Goal: Task Accomplishment & Management: Use online tool/utility

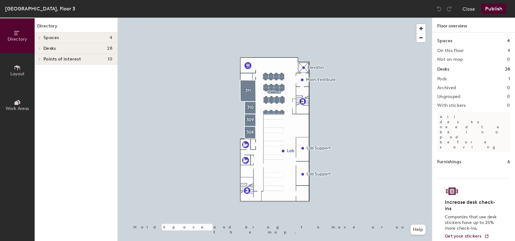
click at [67, 40] on div "Spaces 4" at bounding box center [76, 37] width 83 height 11
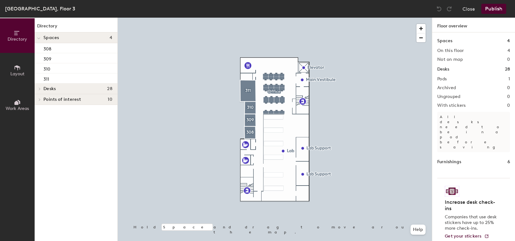
click at [58, 90] on h4 "Desks 28" at bounding box center [77, 88] width 69 height 5
click at [63, 112] on span "Points of interest" at bounding box center [61, 110] width 37 height 5
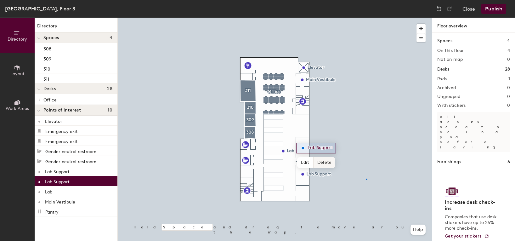
click at [366, 18] on div at bounding box center [275, 18] width 314 height 0
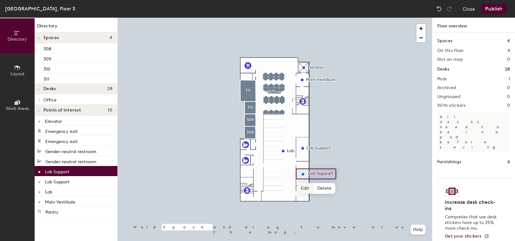
click at [307, 190] on span "Edit" at bounding box center [305, 188] width 16 height 11
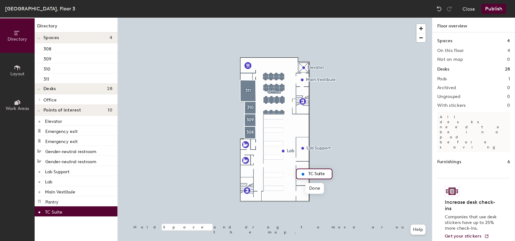
type input "TC Suite"
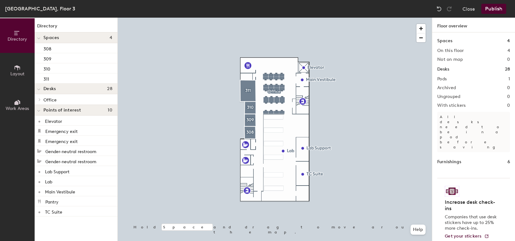
click at [448, 42] on h1 "Spaces" at bounding box center [444, 40] width 15 height 7
drag, startPoint x: 448, startPoint y: 54, endPoint x: 448, endPoint y: 60, distance: 6.0
click at [449, 54] on div "Spaces 4 On this floor 4 Not on map 0 Desks 28 Pods 1 Archived 0 Ungrouped 0 Wi…" at bounding box center [473, 143] width 83 height 223
click at [448, 73] on div "Spaces 4 On this floor 4 Not on map 0 Desks 28 Pods 1 Archived 0 Ungrouped 0 Wi…" at bounding box center [473, 143] width 83 height 223
click at [440, 116] on p "All desks need to be in a pod before saving" at bounding box center [473, 132] width 73 height 40
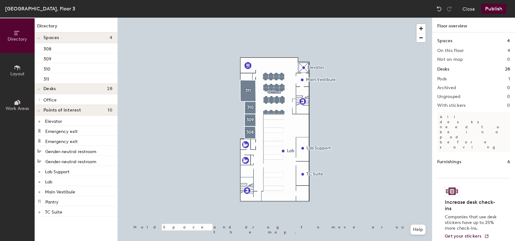
click at [455, 131] on div "Spaces 4 On this floor 4 Not on map 0 Desks 28 Pods 1 Archived 0 Ungrouped 0 Wi…" at bounding box center [473, 143] width 83 height 223
click at [23, 70] on button "Layout" at bounding box center [17, 70] width 35 height 35
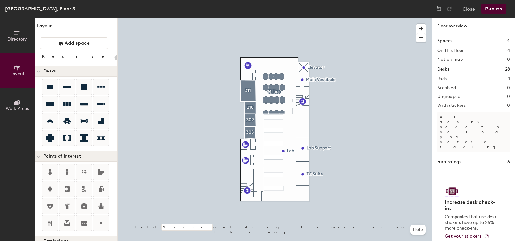
click at [21, 43] on button "Directory" at bounding box center [17, 35] width 35 height 35
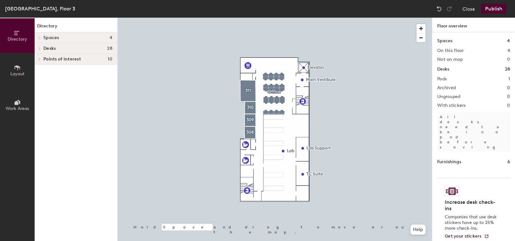
click at [17, 67] on icon at bounding box center [17, 67] width 6 height 5
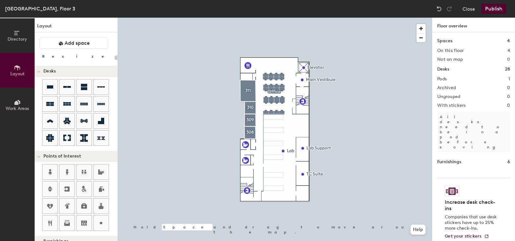
click at [20, 42] on span "Directory" at bounding box center [18, 39] width 20 height 5
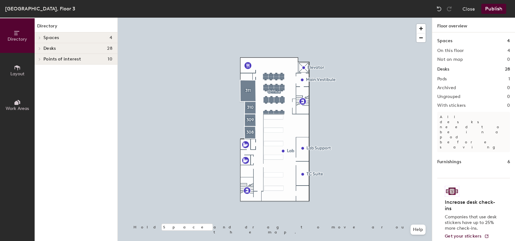
click at [21, 71] on span "Layout" at bounding box center [17, 73] width 14 height 5
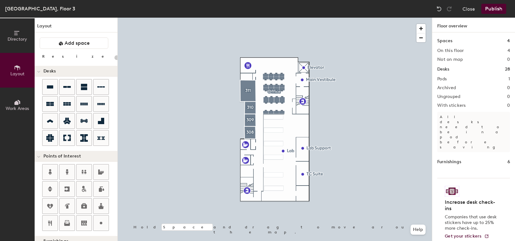
click at [23, 102] on button "Work Areas" at bounding box center [17, 105] width 35 height 35
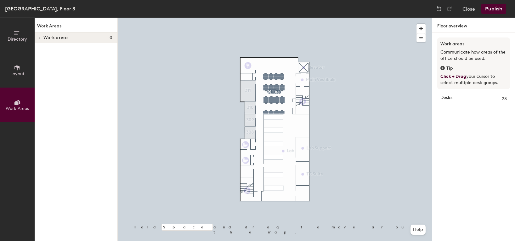
click at [51, 54] on div "Work Areas Work areas 0" at bounding box center [76, 129] width 83 height 223
click at [17, 68] on icon at bounding box center [17, 67] width 7 height 7
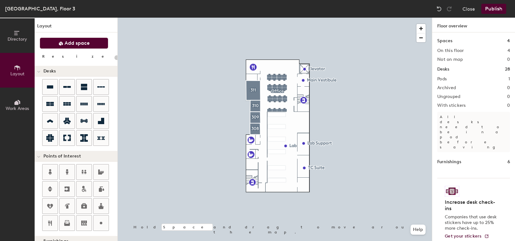
click at [69, 42] on span "Add space" at bounding box center [77, 43] width 25 height 6
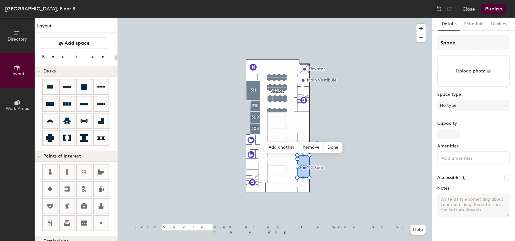
type input "20"
click at [335, 145] on span "Done" at bounding box center [333, 147] width 19 height 11
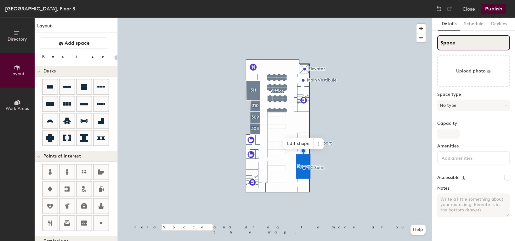
click at [474, 42] on input "Space" at bounding box center [473, 42] width 73 height 15
click at [397, 39] on div "Directory Layout Work Areas Layout Add space Resize Desks Points of Interest Fu…" at bounding box center [257, 129] width 515 height 223
type input "TC"
type input "20"
type input "TC SU"
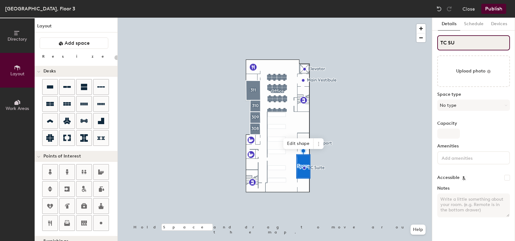
type input "20"
type input "TC SUite"
type input "20"
type input "TC S"
type input "20"
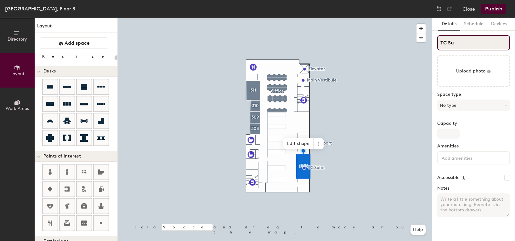
type input "TC Sui"
type input "20"
type input "TC Suite"
type input "20"
type input "TC Suite"
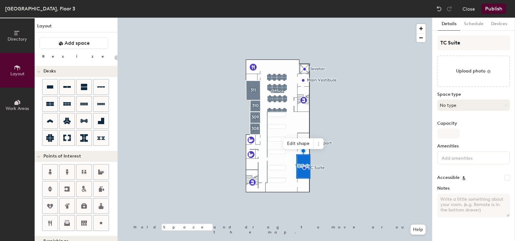
click at [461, 105] on button "No type" at bounding box center [473, 104] width 73 height 11
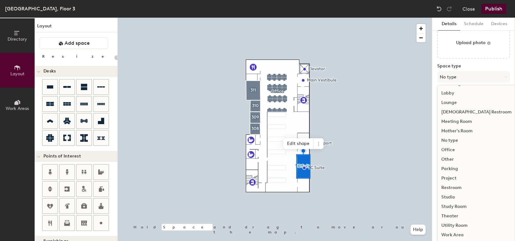
scroll to position [30, 0]
click at [462, 156] on div "Other" at bounding box center [477, 157] width 78 height 9
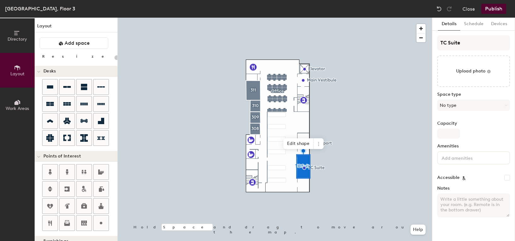
scroll to position [0, 0]
click at [452, 132] on input "Capacity" at bounding box center [448, 133] width 23 height 10
click at [463, 157] on input at bounding box center [468, 158] width 57 height 8
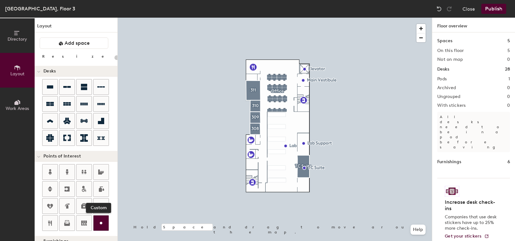
click at [99, 222] on icon at bounding box center [101, 223] width 8 height 8
type input "20"
click at [306, 153] on div "Custom Done Hold Space and drag to move around the map. Help" at bounding box center [275, 129] width 314 height 223
click at [358, 171] on div "Custom Done Hold Space and drag to move around the map. Help" at bounding box center [275, 129] width 314 height 223
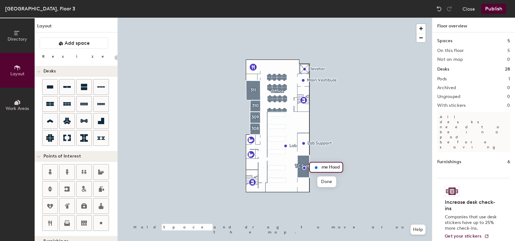
type input "Fume Hood"
drag, startPoint x: 321, startPoint y: 168, endPoint x: 323, endPoint y: 173, distance: 5.3
click at [323, 18] on div at bounding box center [275, 18] width 314 height 0
click at [319, 184] on span "Edit" at bounding box center [318, 181] width 16 height 11
click at [325, 158] on div "Fume Hood Done Hold Space and drag to move around the map. Help" at bounding box center [275, 129] width 314 height 223
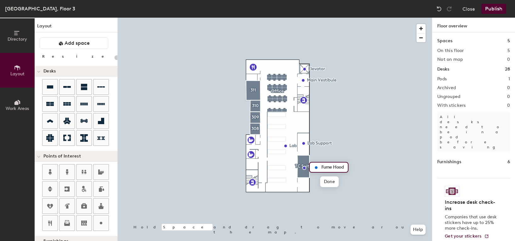
click at [321, 155] on div "Fume Hood Done Hold Space and drag to move around the map. Help" at bounding box center [275, 129] width 314 height 223
click at [335, 186] on span "Done" at bounding box center [329, 181] width 19 height 11
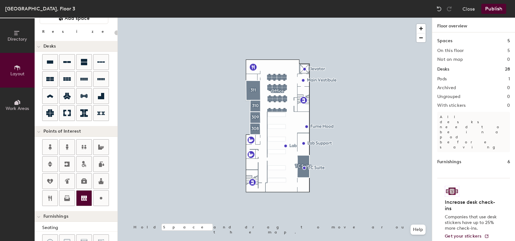
scroll to position [34, 0]
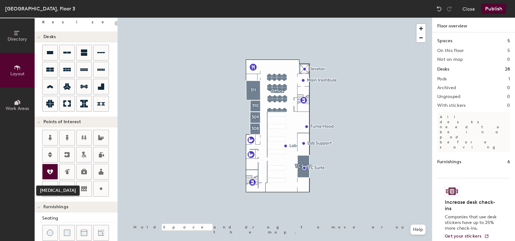
click at [51, 167] on div at bounding box center [49, 171] width 15 height 15
click at [306, 116] on div "Directory Layout Work Areas Layout Add space Resize Desks Points of Interest Fu…" at bounding box center [257, 129] width 515 height 223
click at [264, 71] on div "Directory Layout Work Areas Layout Add space Resize Desks Points of Interest Fu…" at bounding box center [257, 129] width 515 height 223
click at [66, 171] on icon at bounding box center [67, 172] width 8 height 8
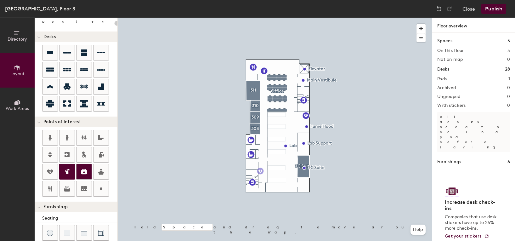
click at [77, 172] on div at bounding box center [83, 171] width 15 height 15
click at [60, 172] on div at bounding box center [66, 171] width 15 height 15
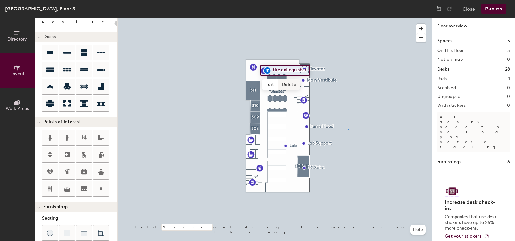
click at [347, 18] on div at bounding box center [275, 18] width 314 height 0
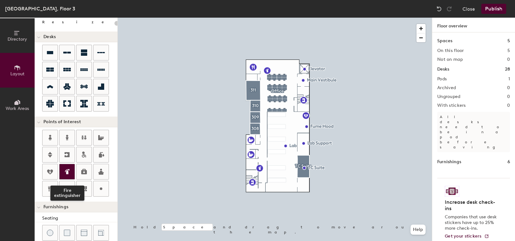
click at [69, 173] on icon at bounding box center [67, 172] width 8 height 8
click at [71, 173] on div at bounding box center [66, 171] width 15 height 15
click at [64, 168] on icon at bounding box center [67, 172] width 8 height 8
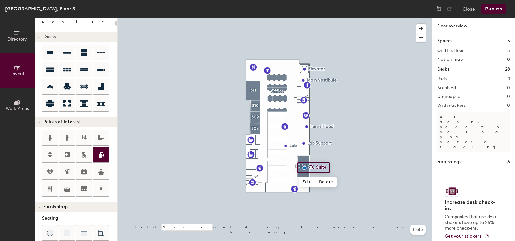
type input "20"
click at [309, 183] on span "Edit" at bounding box center [307, 182] width 16 height 11
type input "Dr. Doom BSC"
click at [323, 183] on span "Done" at bounding box center [322, 182] width 19 height 11
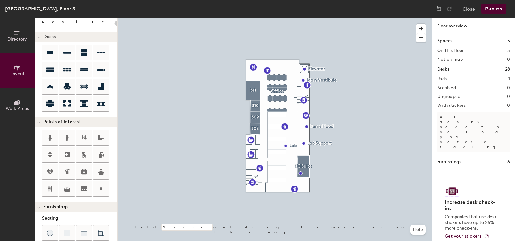
type input "20"
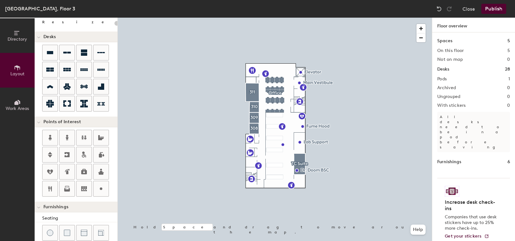
click at [13, 29] on button "Directory" at bounding box center [17, 35] width 35 height 35
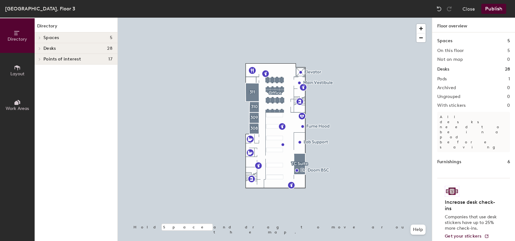
click at [41, 58] on span at bounding box center [39, 59] width 5 height 3
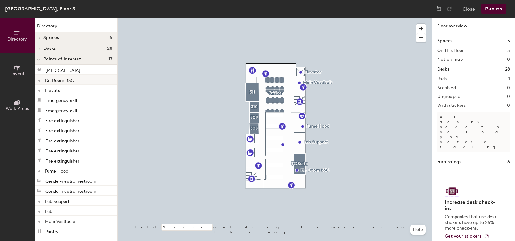
click at [58, 80] on p "Dr. Doom BSC" at bounding box center [59, 79] width 29 height 7
click at [79, 36] on h4 "Spaces 5" at bounding box center [77, 37] width 69 height 5
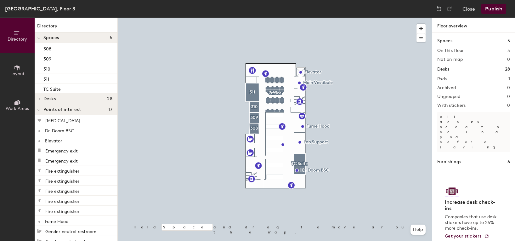
click at [64, 103] on div "Desks 28" at bounding box center [76, 98] width 83 height 11
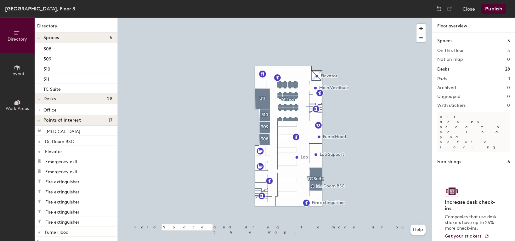
click at [304, 18] on div at bounding box center [275, 18] width 314 height 0
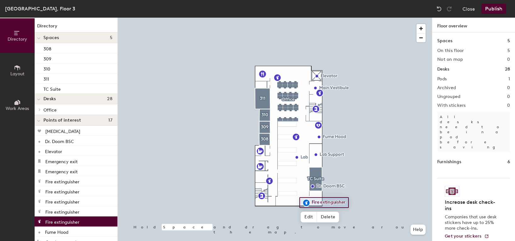
click at [401, 18] on div at bounding box center [275, 18] width 314 height 0
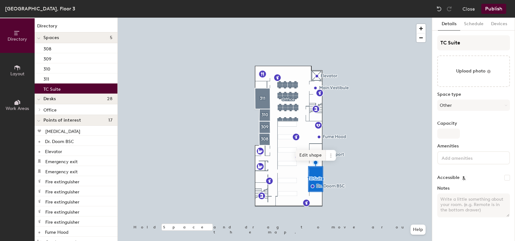
click at [308, 156] on span "Edit shape" at bounding box center [311, 155] width 30 height 11
click at [314, 154] on span "Edit shape" at bounding box center [311, 155] width 30 height 11
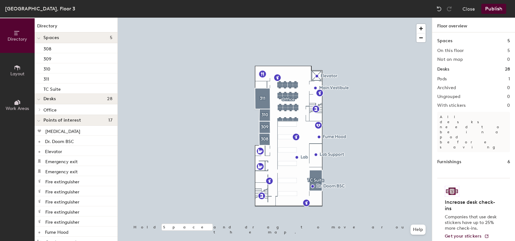
click at [319, 18] on div at bounding box center [275, 18] width 314 height 0
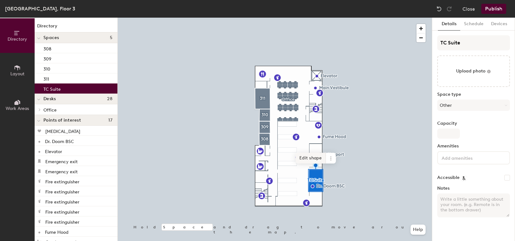
click at [312, 159] on span "Edit shape" at bounding box center [311, 158] width 30 height 11
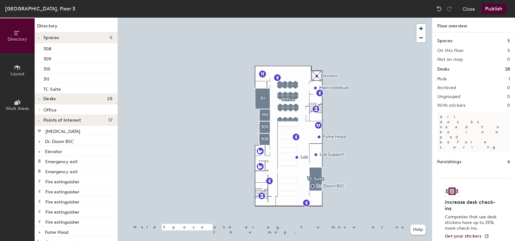
click at [382, 18] on div at bounding box center [275, 18] width 314 height 0
click at [369, 18] on div at bounding box center [275, 18] width 314 height 0
click at [305, 18] on div at bounding box center [275, 18] width 314 height 0
click at [19, 70] on icon at bounding box center [17, 67] width 7 height 7
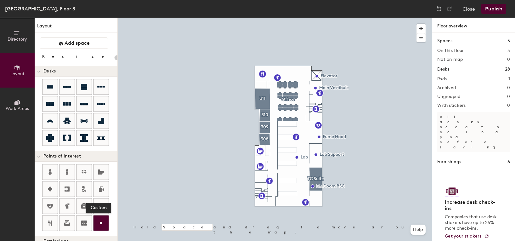
click at [102, 228] on div at bounding box center [100, 222] width 15 height 15
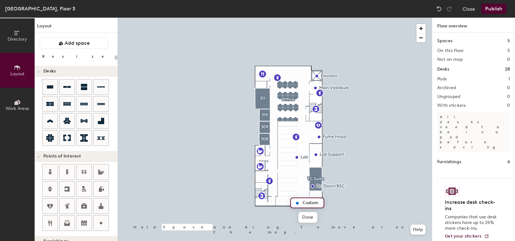
type input "20"
type input "Ultracentrifuge"
click at [361, 18] on div at bounding box center [275, 18] width 314 height 0
click at [75, 11] on div "[GEOGRAPHIC_DATA], Floor 3" at bounding box center [40, 9] width 70 height 8
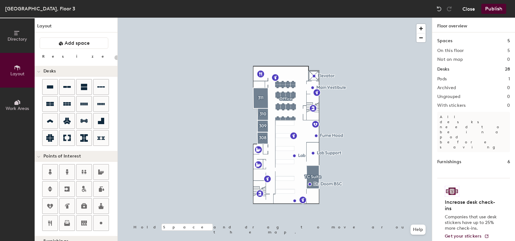
click at [470, 7] on button "Close" at bounding box center [468, 9] width 13 height 10
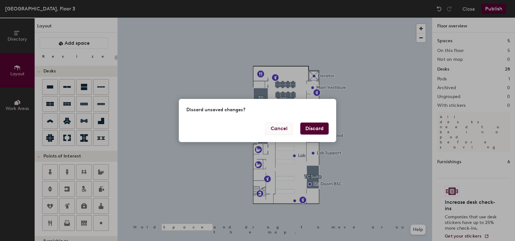
click at [284, 128] on button "Cancel" at bounding box center [278, 128] width 27 height 12
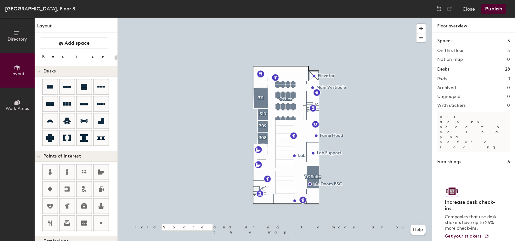
click at [491, 5] on button "Publish" at bounding box center [493, 9] width 25 height 10
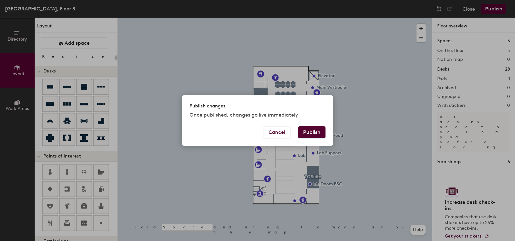
click at [314, 134] on button "Publish" at bounding box center [311, 132] width 27 height 12
type input "20"
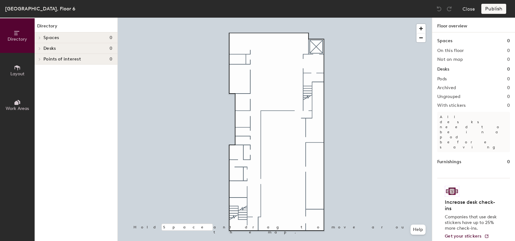
click at [20, 73] on span "Layout" at bounding box center [17, 73] width 14 height 5
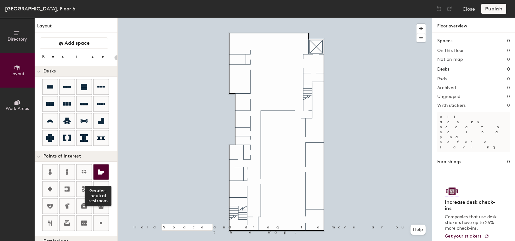
click at [103, 170] on icon at bounding box center [101, 172] width 8 height 8
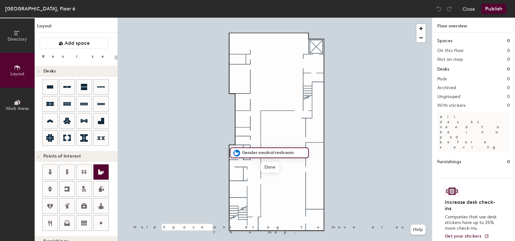
click at [99, 171] on icon at bounding box center [101, 171] width 6 height 5
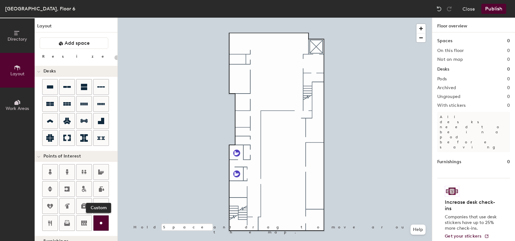
click at [103, 226] on icon at bounding box center [101, 223] width 8 height 8
type input "20"
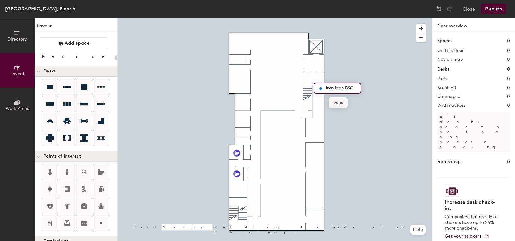
type input "Iron Man BSC"
click at [357, 18] on div at bounding box center [275, 18] width 314 height 0
click at [104, 221] on icon at bounding box center [101, 223] width 8 height 8
type input "20"
type input "Captain Marvel BSC"
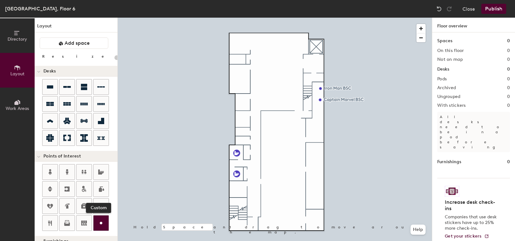
click at [102, 224] on icon at bounding box center [101, 223] width 8 height 8
type input "20"
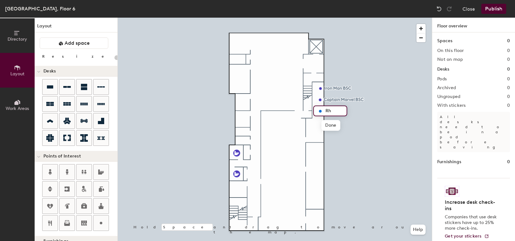
type input "R"
type input "Thor BSC"
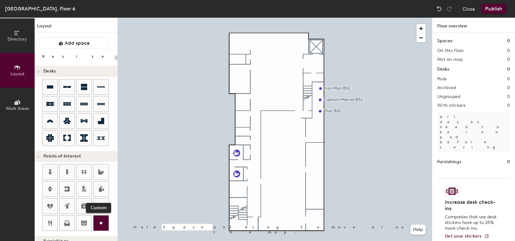
click at [103, 226] on icon at bounding box center [101, 223] width 8 height 8
type input "20"
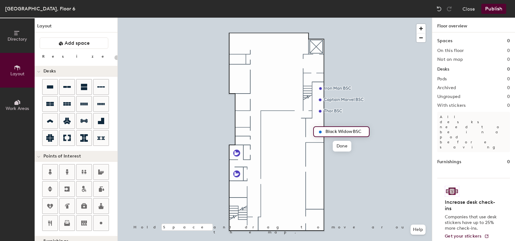
type input "Black Widow BSC"
click at [376, 18] on div at bounding box center [275, 18] width 314 height 0
click at [107, 222] on div at bounding box center [100, 222] width 15 height 15
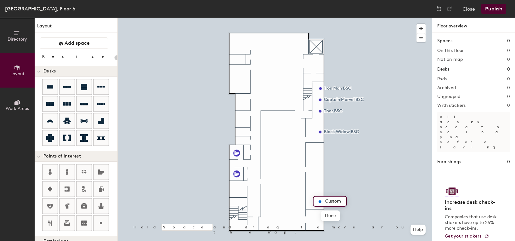
type input "20"
type input "Loki Fume Hood"
click at [102, 220] on icon at bounding box center [101, 223] width 8 height 8
type input "20"
type input "Thanos Fume Hood"
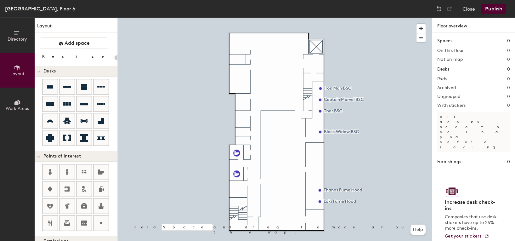
type input "20"
click at [104, 223] on icon at bounding box center [101, 223] width 8 height 8
click at [17, 103] on icon at bounding box center [16, 103] width 4 height 4
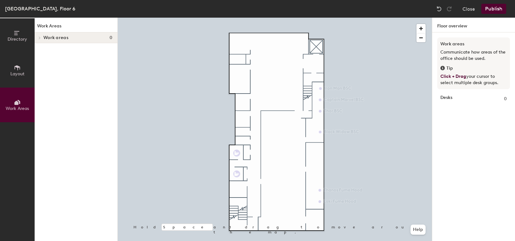
click at [17, 67] on icon at bounding box center [17, 67] width 6 height 5
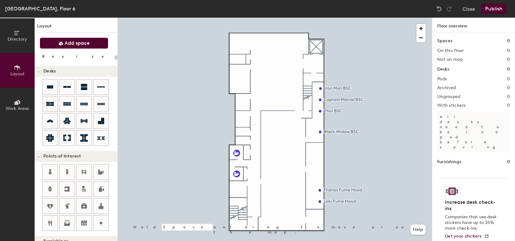
click at [82, 41] on span "Add space" at bounding box center [77, 43] width 25 height 6
click at [70, 40] on span "Add space" at bounding box center [77, 43] width 25 height 6
click at [79, 43] on span "Add space" at bounding box center [77, 43] width 25 height 6
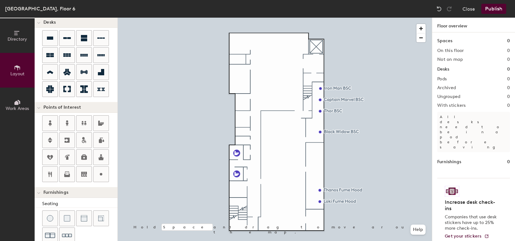
scroll to position [42, 0]
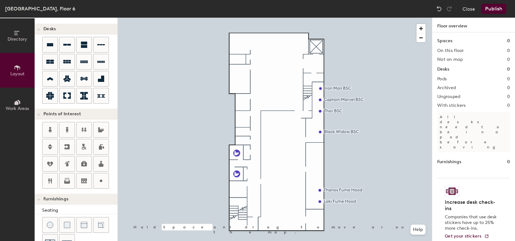
click at [302, 18] on div at bounding box center [275, 18] width 314 height 0
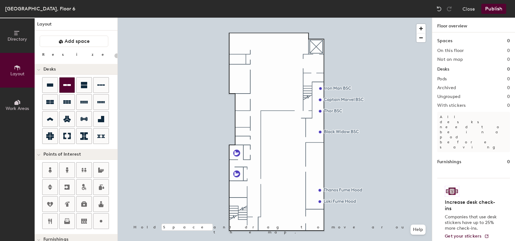
scroll to position [0, 0]
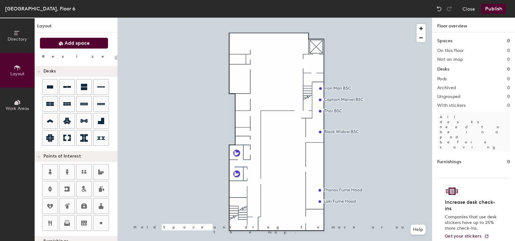
click at [76, 45] on span "Add space" at bounding box center [77, 43] width 25 height 6
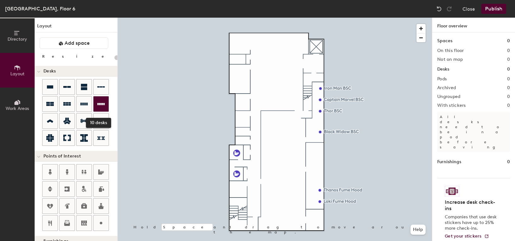
click at [104, 104] on icon at bounding box center [101, 104] width 8 height 2
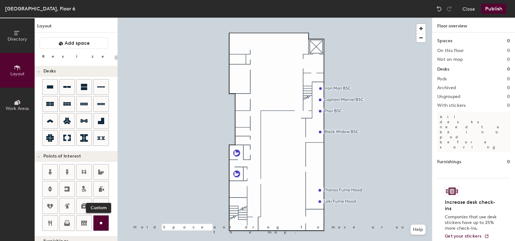
click at [99, 220] on icon at bounding box center [101, 223] width 8 height 8
type input "20"
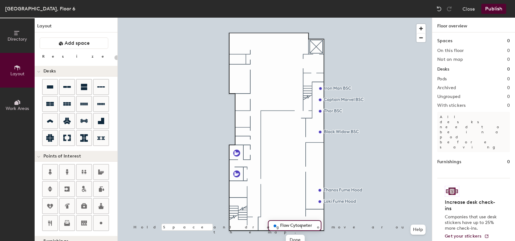
type input "Flow Cytometer"
click at [372, 18] on div at bounding box center [275, 18] width 314 height 0
click at [107, 223] on div at bounding box center [100, 222] width 15 height 15
type input "20"
type input "C"
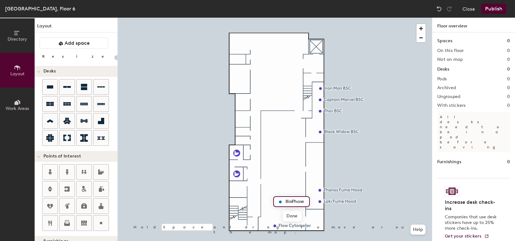
type input "BioPhase"
click at [101, 222] on circle at bounding box center [101, 223] width 3 height 3
type input "20"
type input "Plate Washer"
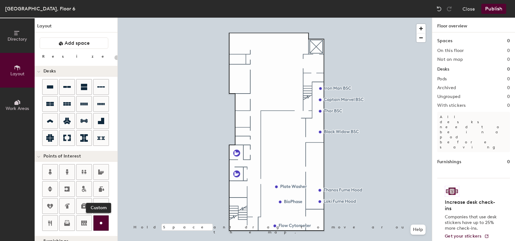
click at [98, 224] on icon at bounding box center [101, 223] width 8 height 8
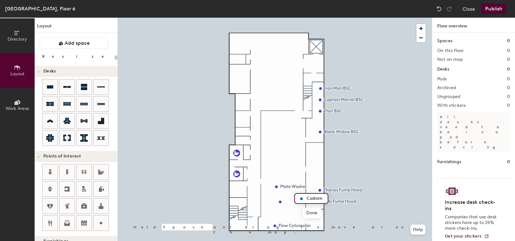
type input "20"
type input "Red Skull Fume Hood"
click at [302, 18] on div at bounding box center [275, 18] width 314 height 0
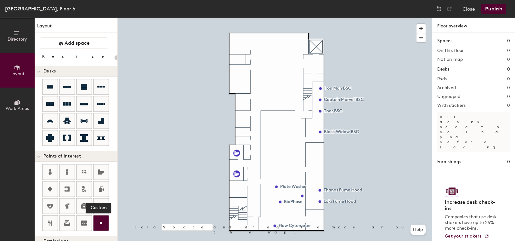
click at [100, 226] on icon at bounding box center [101, 223] width 8 height 8
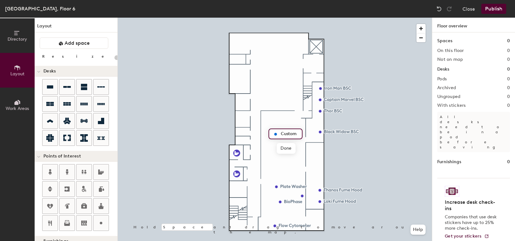
type input "20"
type input "Shaking Incubator"
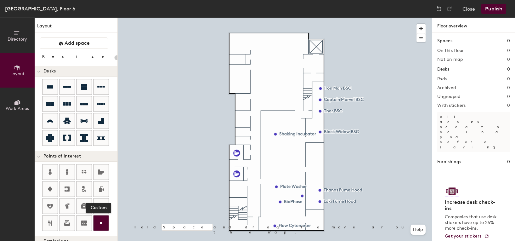
click at [103, 222] on icon at bounding box center [101, 223] width 8 height 8
click at [494, 6] on button "Publish" at bounding box center [493, 9] width 25 height 10
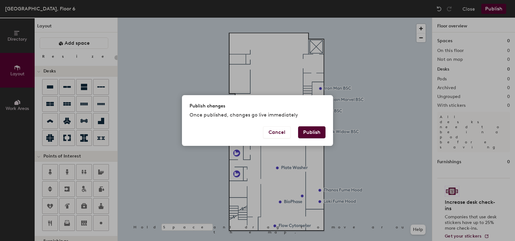
click at [317, 132] on button "Publish" at bounding box center [311, 132] width 27 height 12
type input "20"
